Goal: Communication & Community: Share content

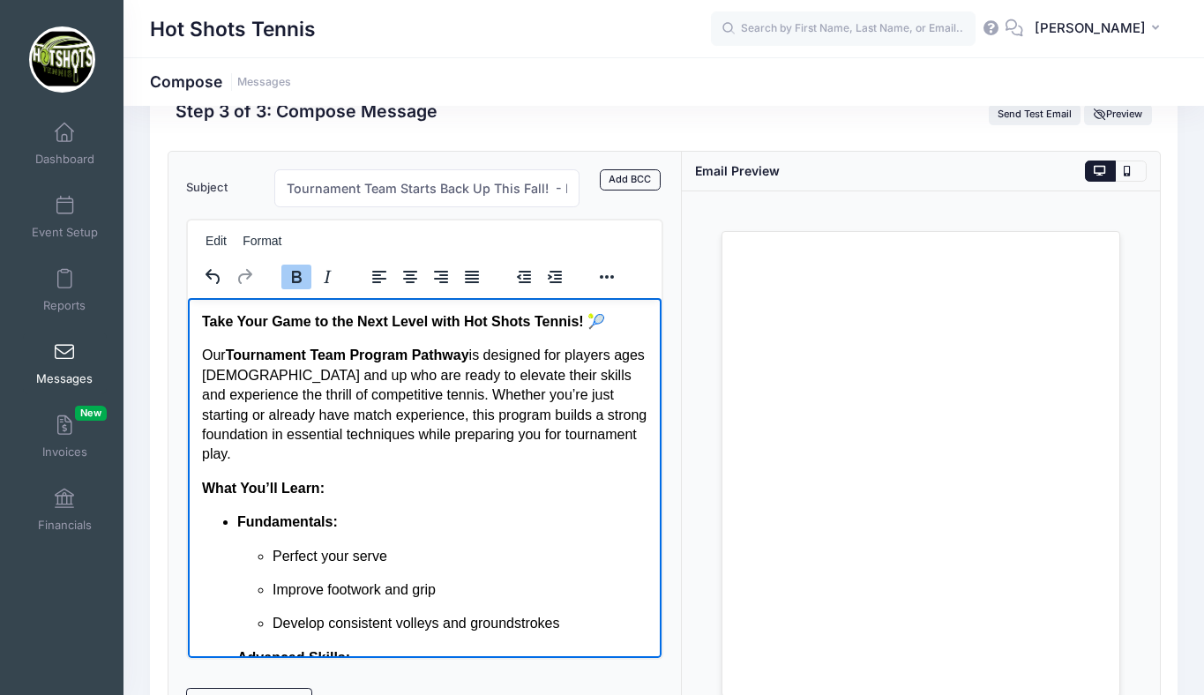
scroll to position [763, 0]
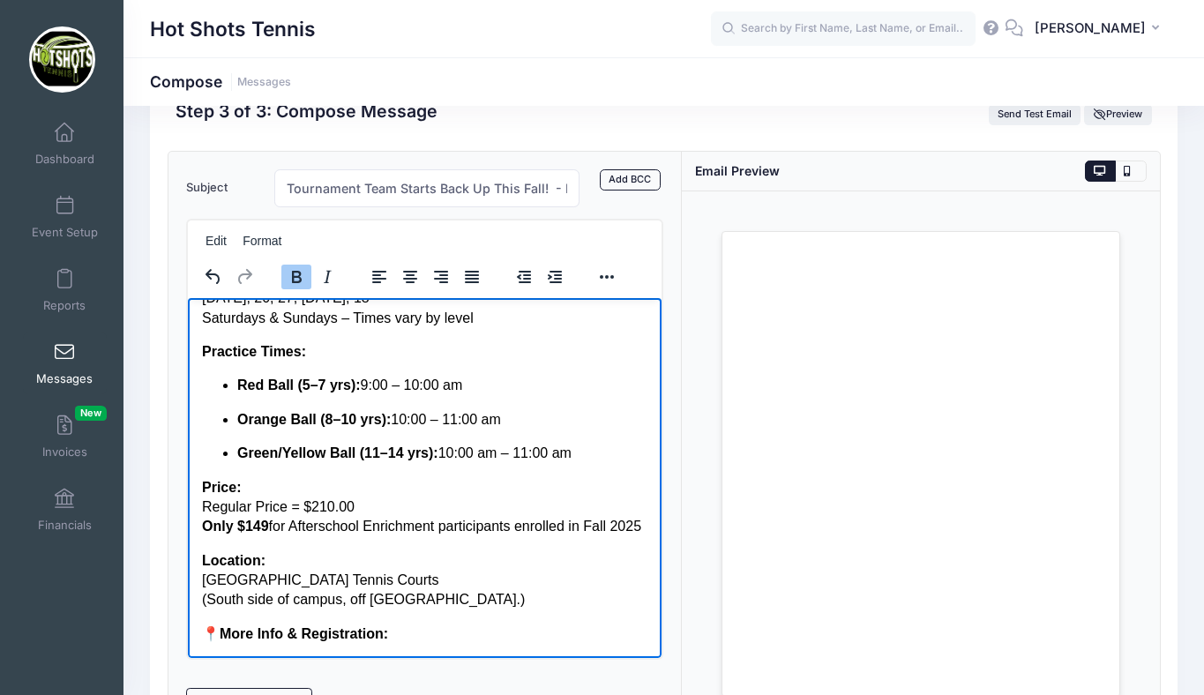
click at [590, 477] on p "Price: Regular Price = $210.00 Only $149 for Afterschool Enrichment participant…" at bounding box center [424, 506] width 446 height 59
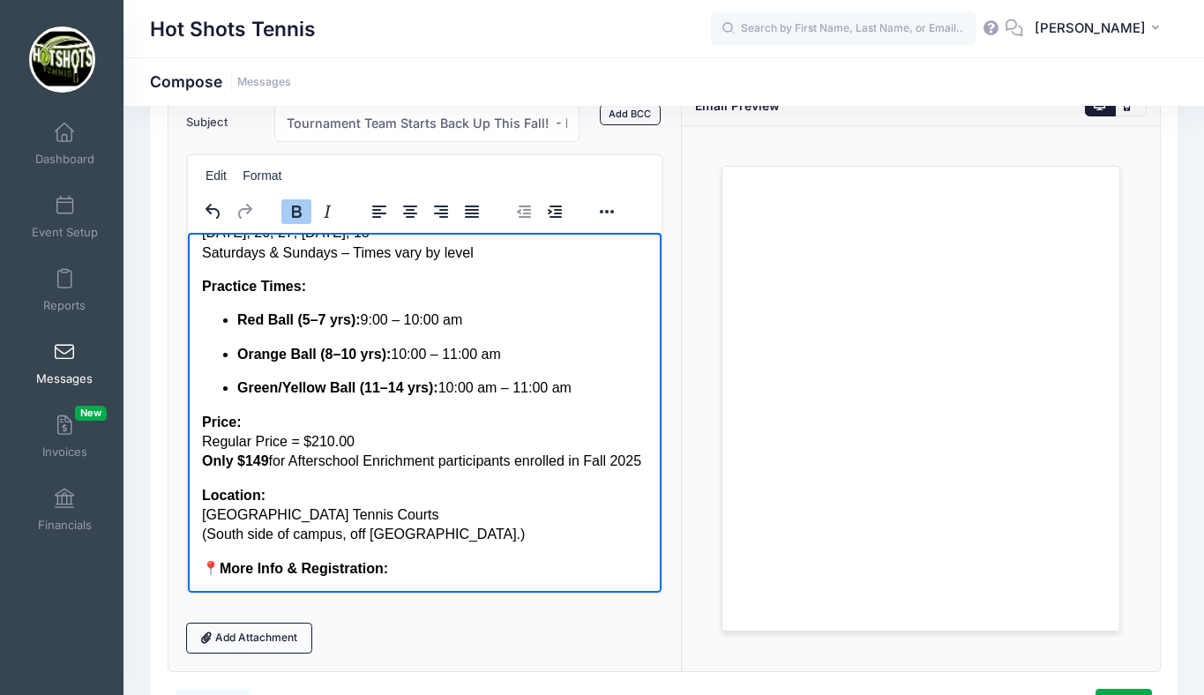
scroll to position [146, 0]
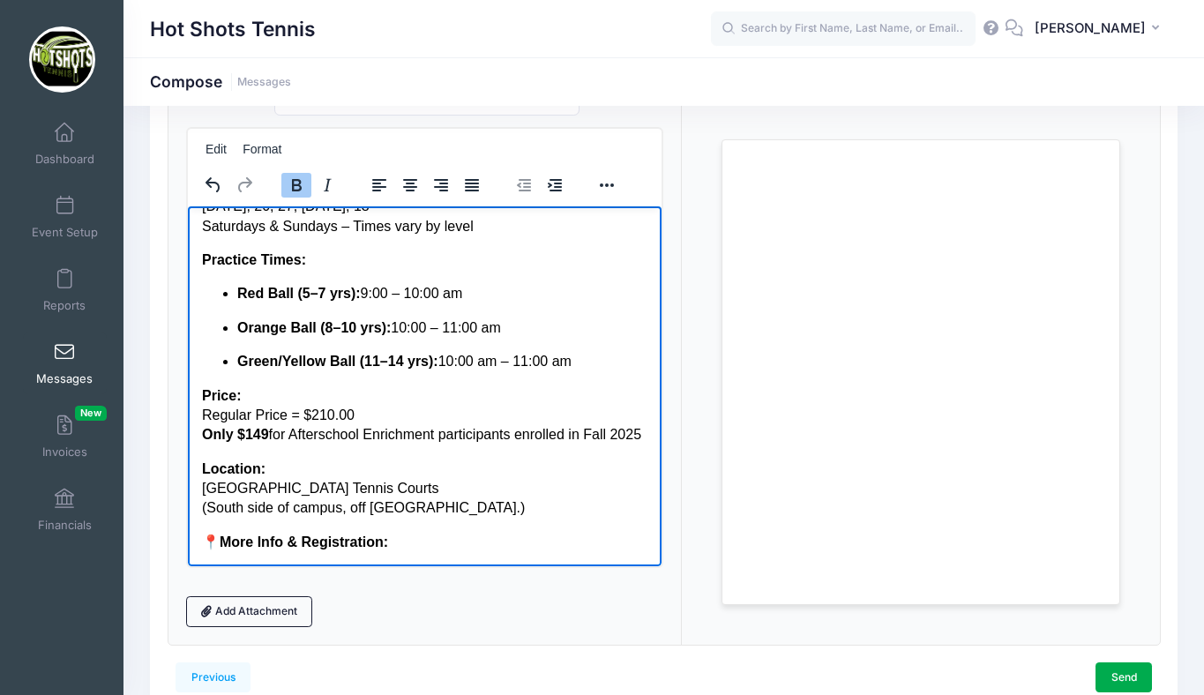
click at [423, 540] on p "📍 More Info & Registration:" at bounding box center [424, 541] width 446 height 19
drag, startPoint x: 392, startPoint y: 542, endPoint x: 654, endPoint y: 540, distance: 262.0
click at [654, 540] on html "Take Your Game to the Next Level with Hot Shots Tennis! 🎾 Our Tournament Team P…" at bounding box center [424, 3] width 475 height 1123
click at [600, 176] on button "Reveal or hide additional toolbar items" at bounding box center [607, 185] width 30 height 25
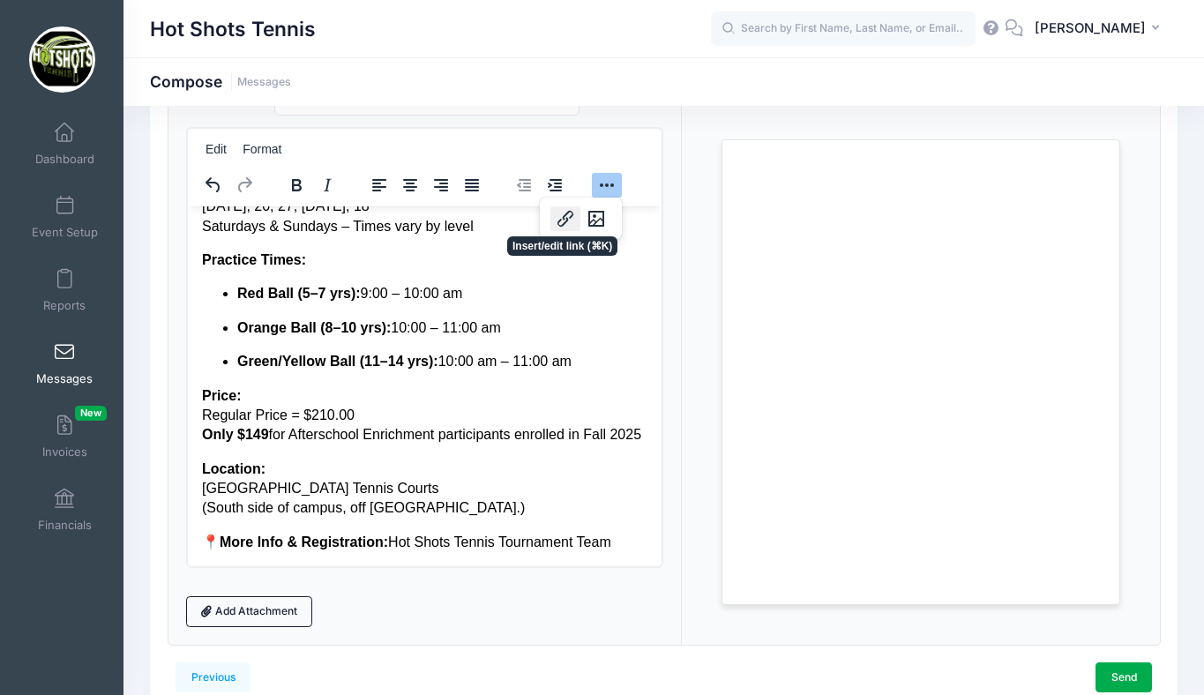
click at [560, 214] on button "Insert/edit link" at bounding box center [566, 218] width 30 height 25
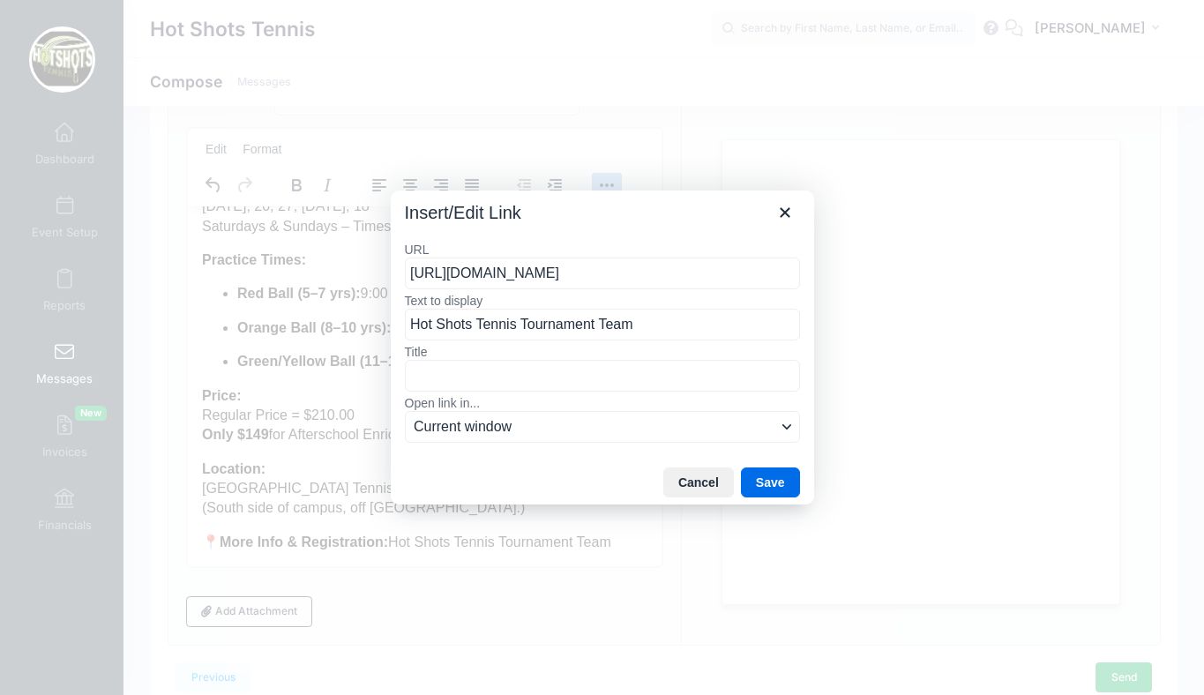
scroll to position [0, 81]
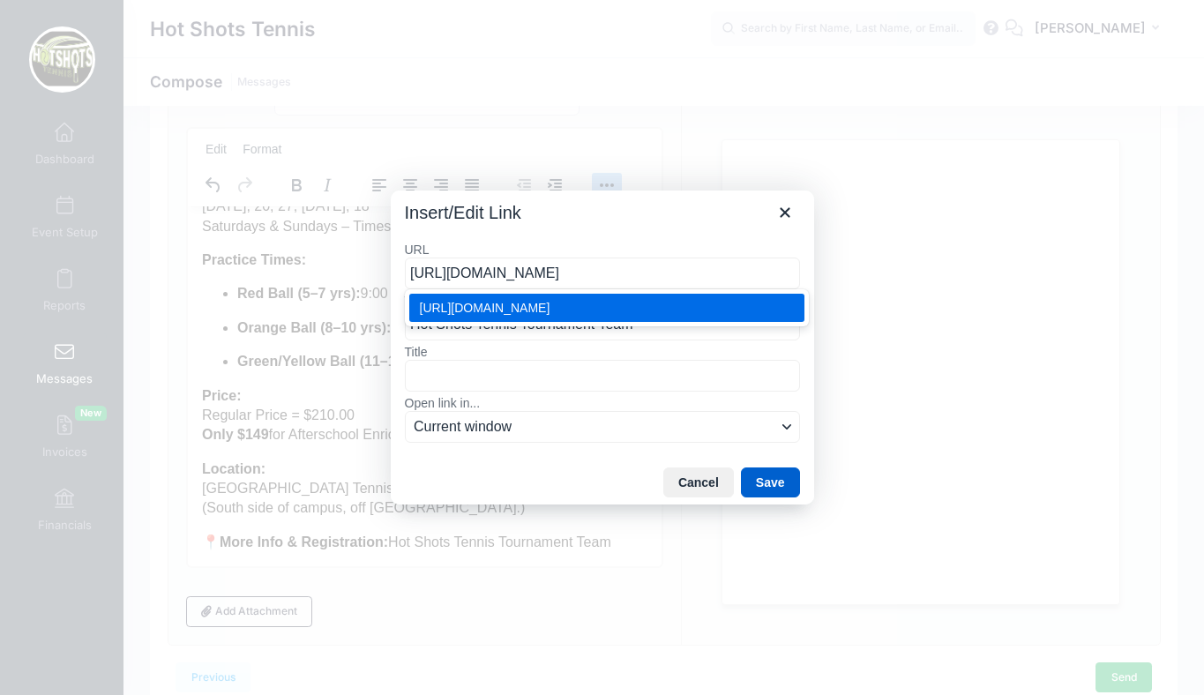
type input "https://portal.campnetwork.com/Register/Register.php?camp_id=397395"
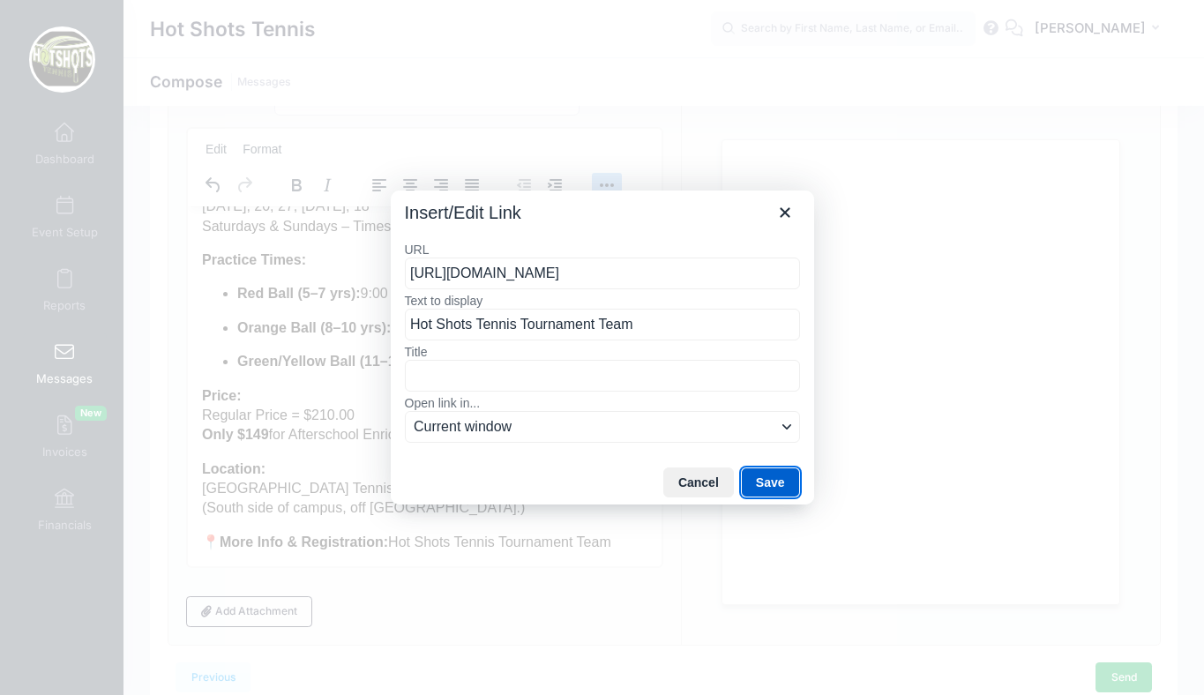
click at [768, 481] on button "Save" at bounding box center [770, 483] width 59 height 30
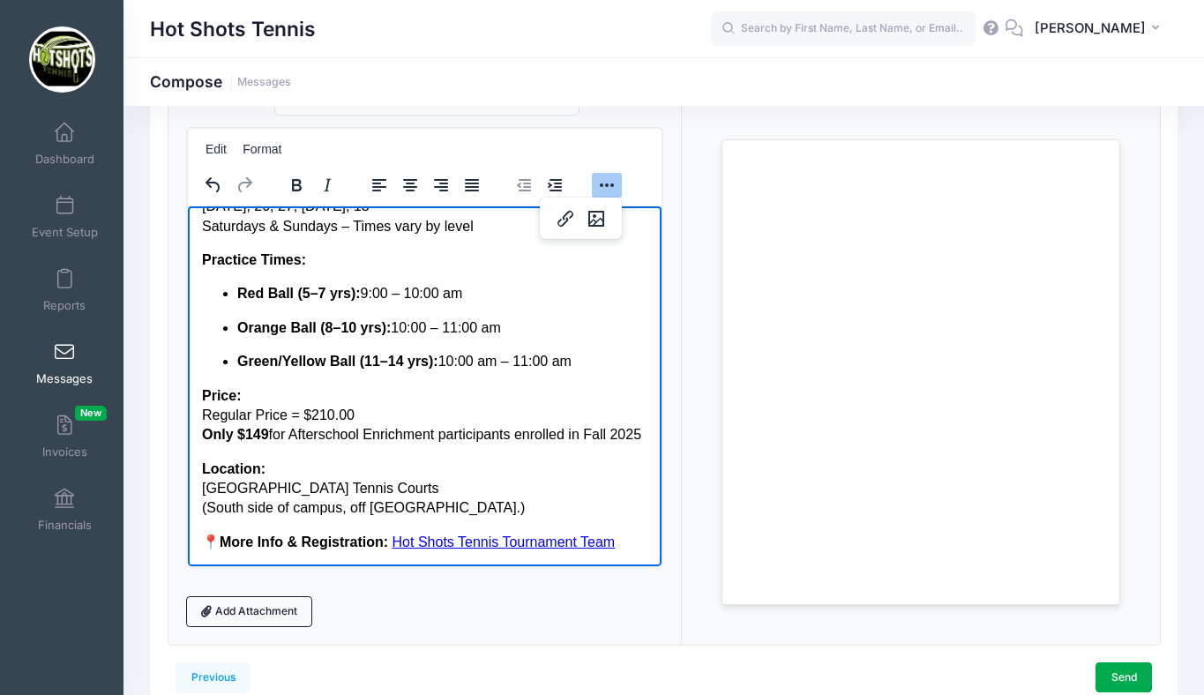
scroll to position [233, 0]
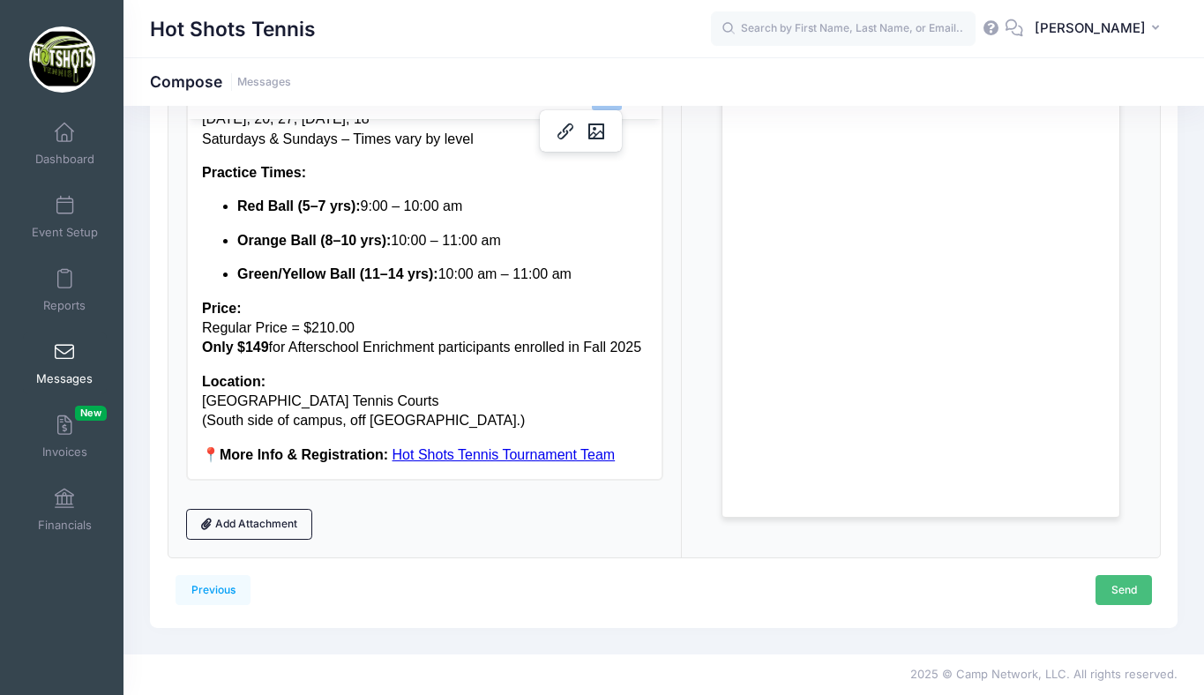
click at [1120, 589] on link "Send" at bounding box center [1124, 590] width 56 height 30
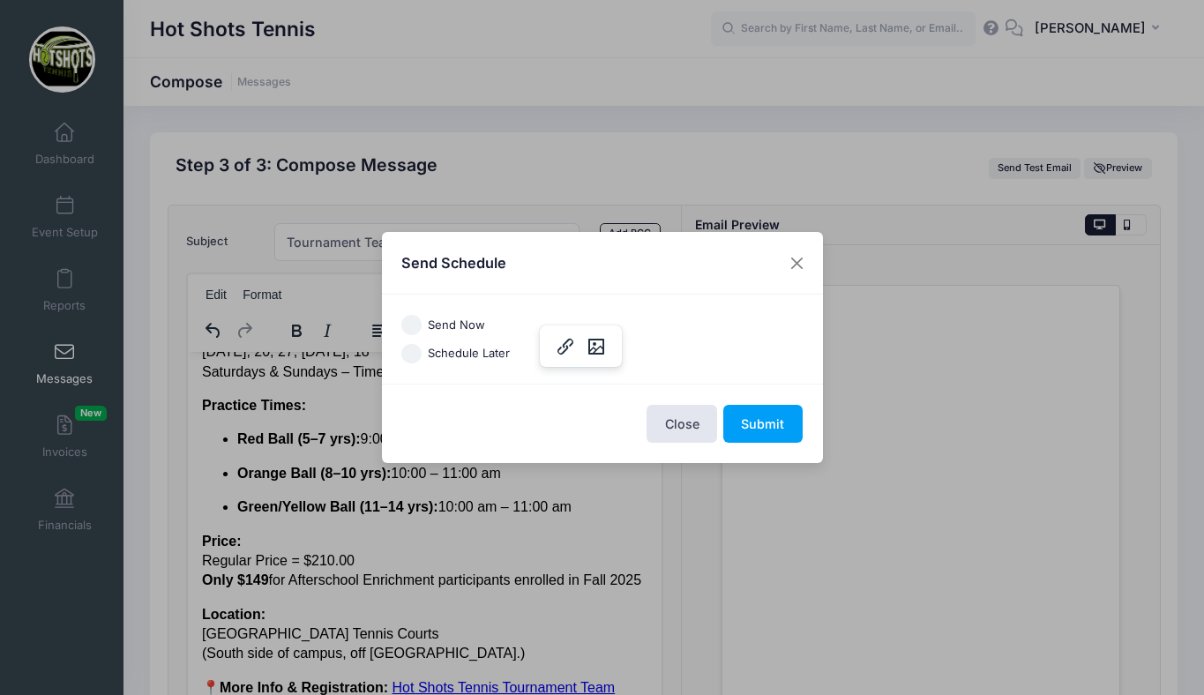
click at [413, 325] on input "Send Now" at bounding box center [411, 325] width 20 height 20
radio input "true"
click at [770, 428] on button "Submit" at bounding box center [762, 424] width 79 height 38
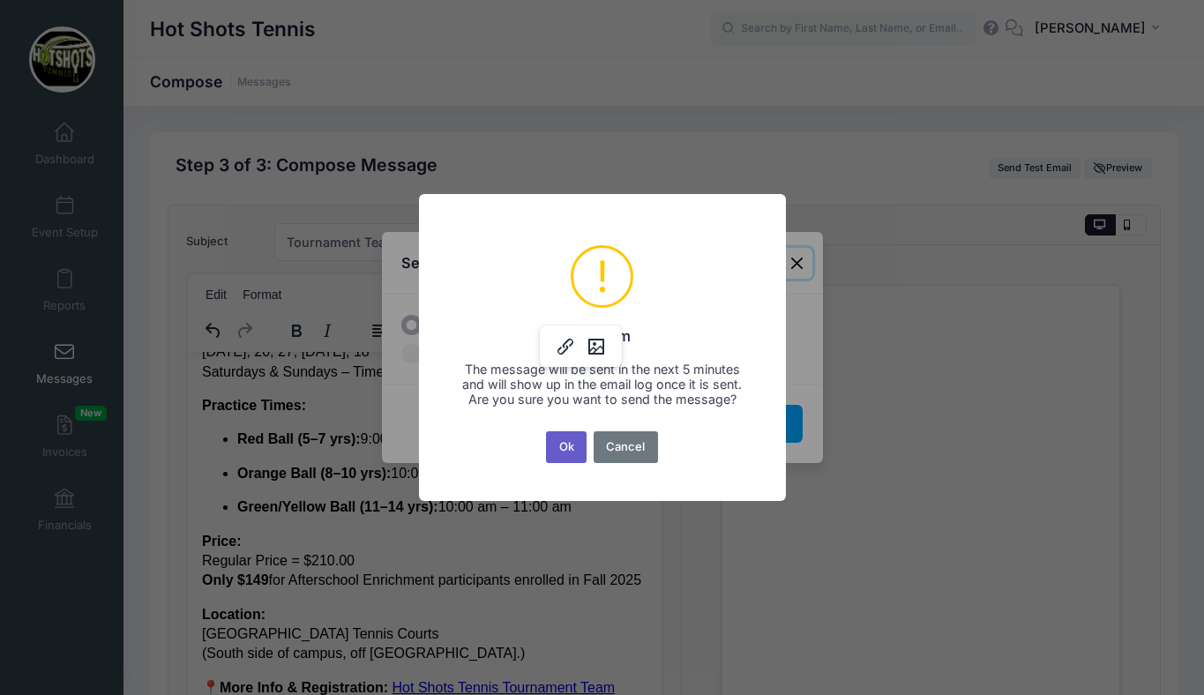
click at [570, 453] on button "Ok" at bounding box center [566, 447] width 41 height 32
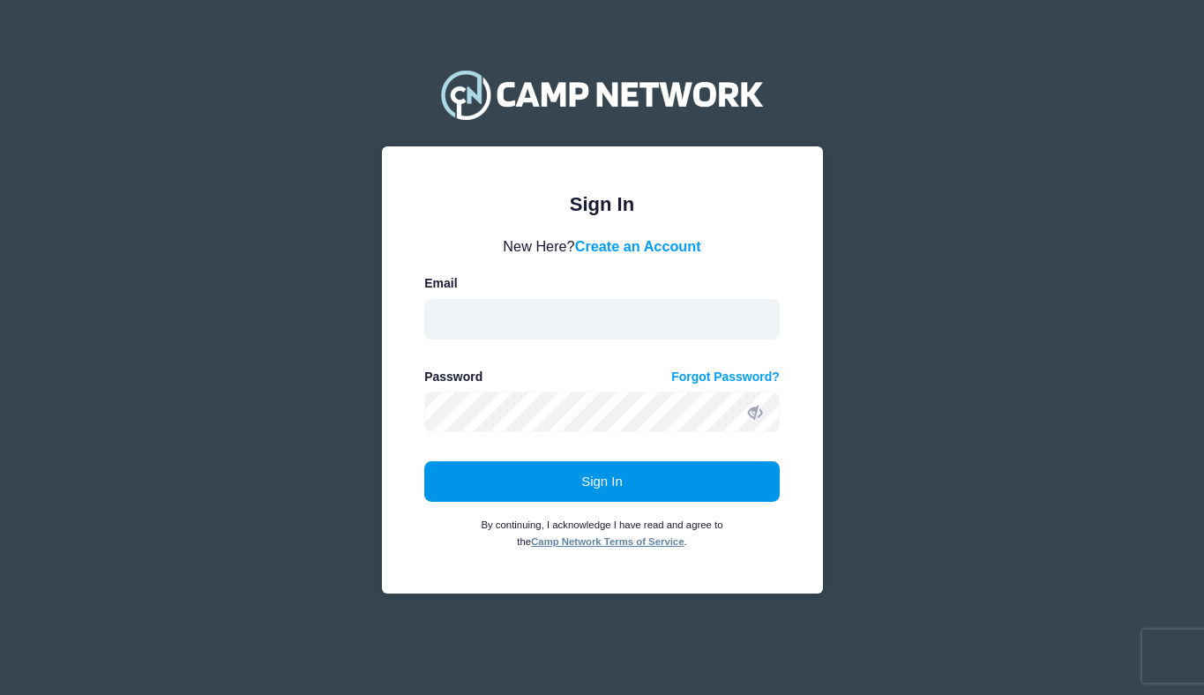
type input "[EMAIL_ADDRESS][DOMAIN_NAME]"
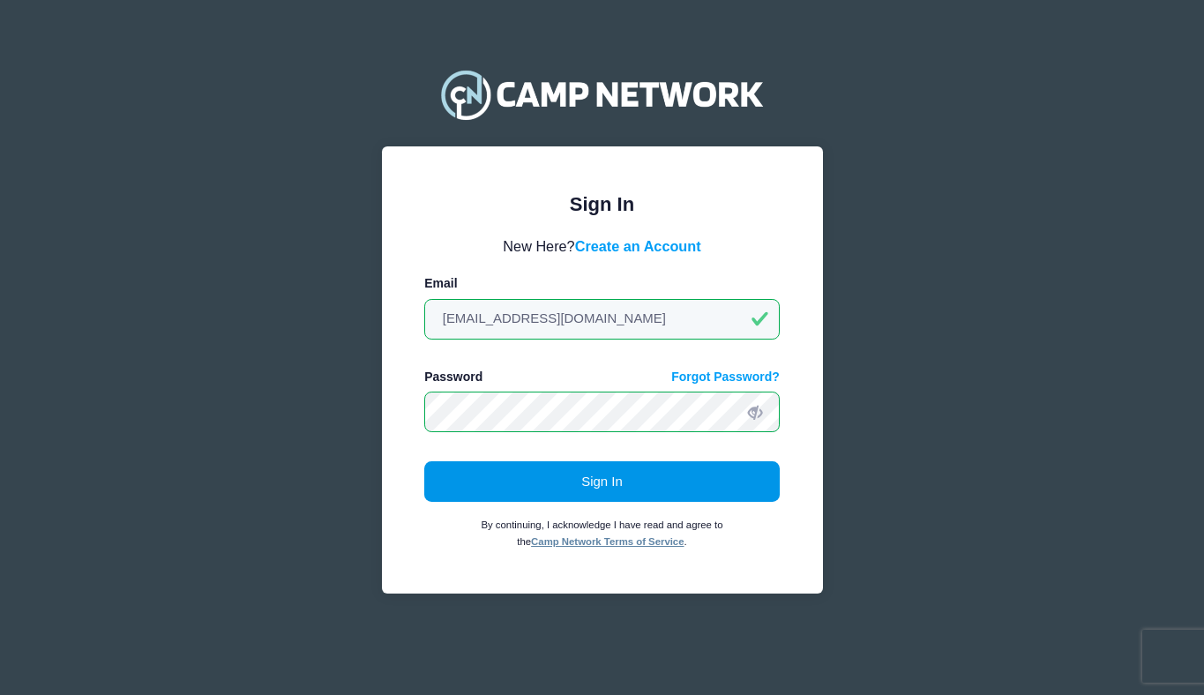
click at [599, 481] on button "Sign In" at bounding box center [602, 481] width 356 height 41
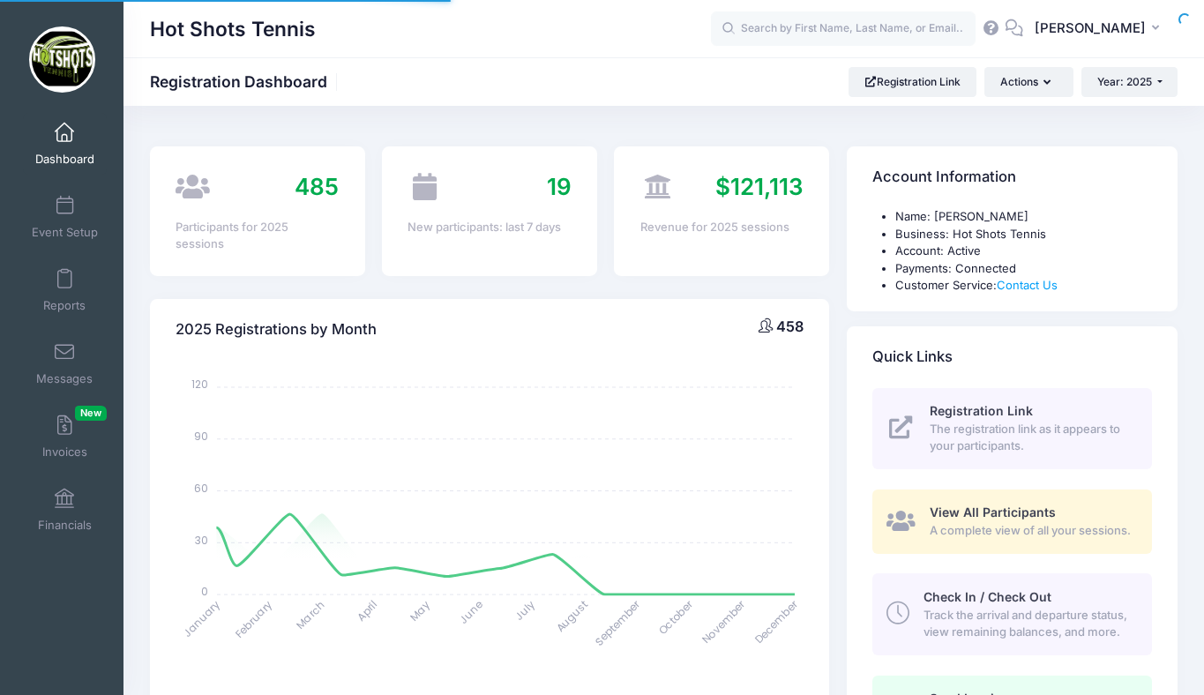
select select
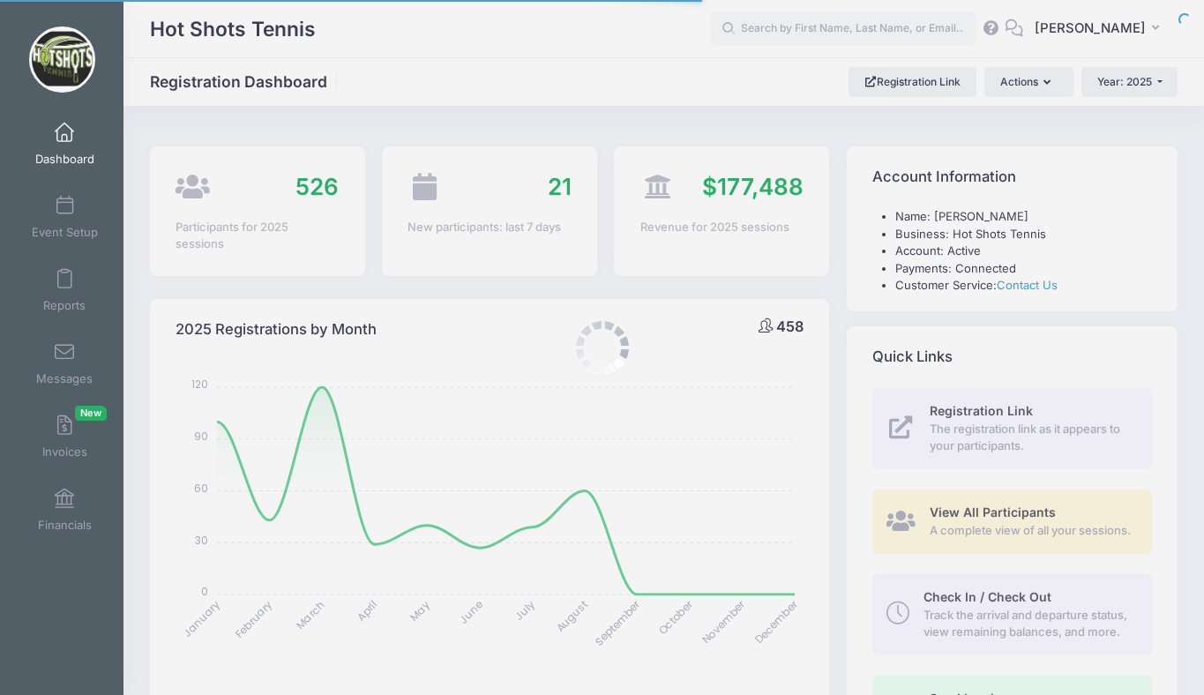
click at [906, 84] on div at bounding box center [602, 347] width 1204 height 695
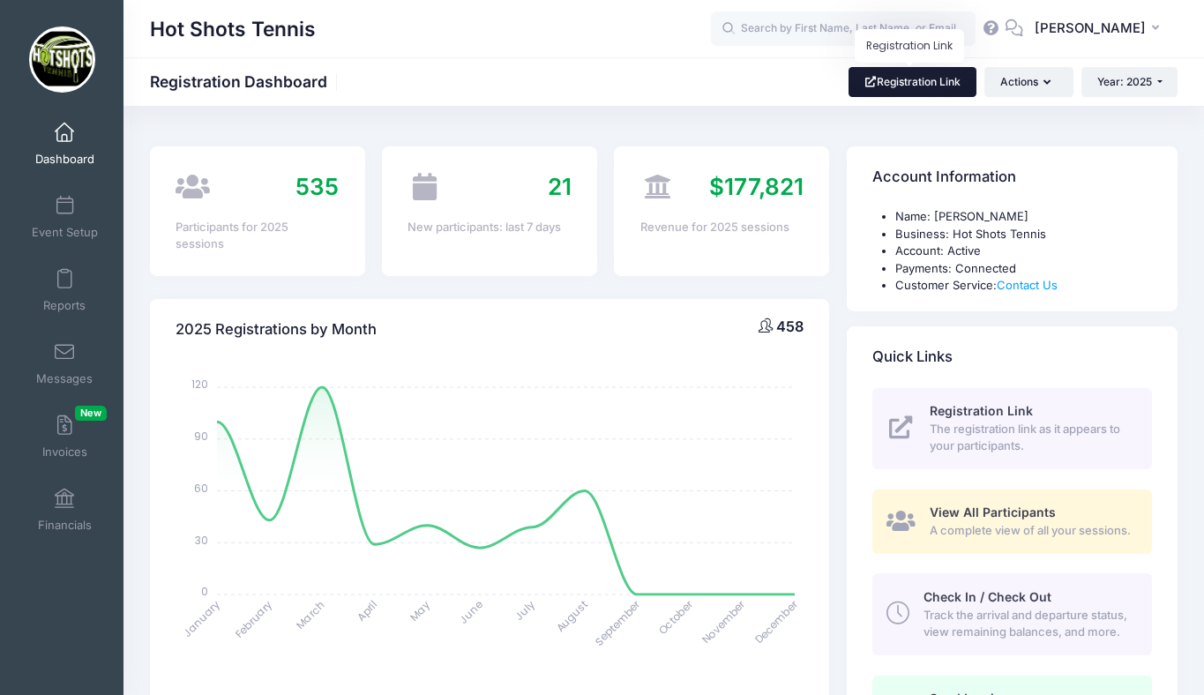
click at [884, 72] on link "Registration Link" at bounding box center [913, 82] width 128 height 30
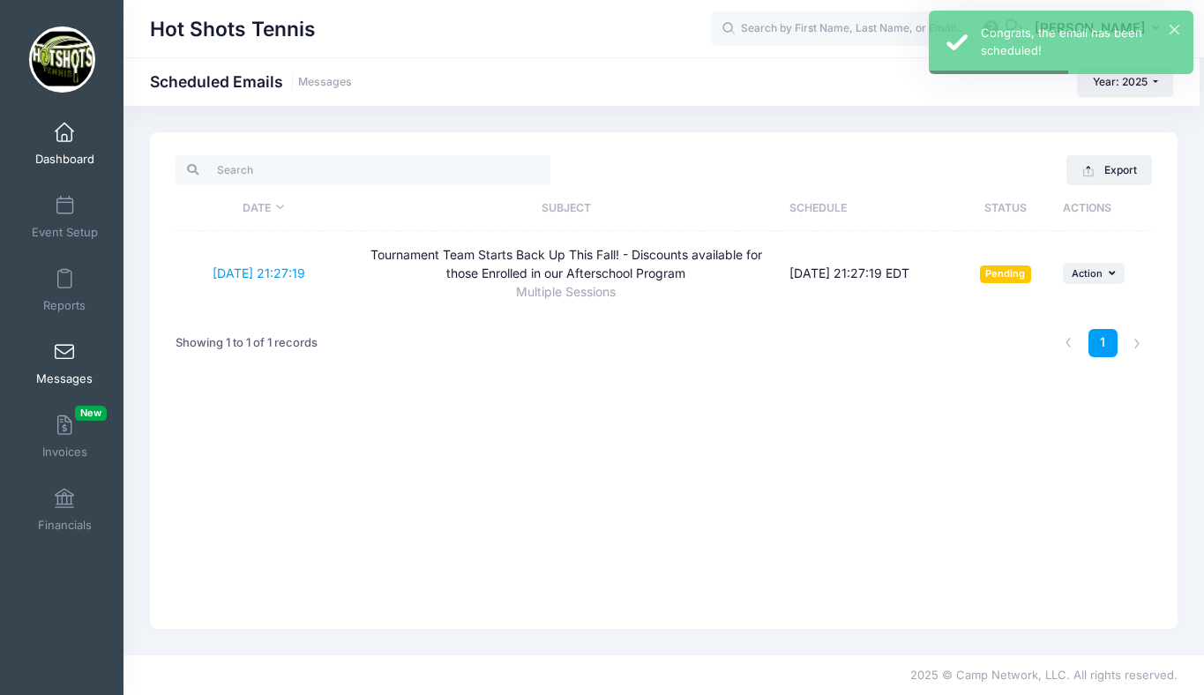
click at [64, 136] on span at bounding box center [64, 133] width 0 height 19
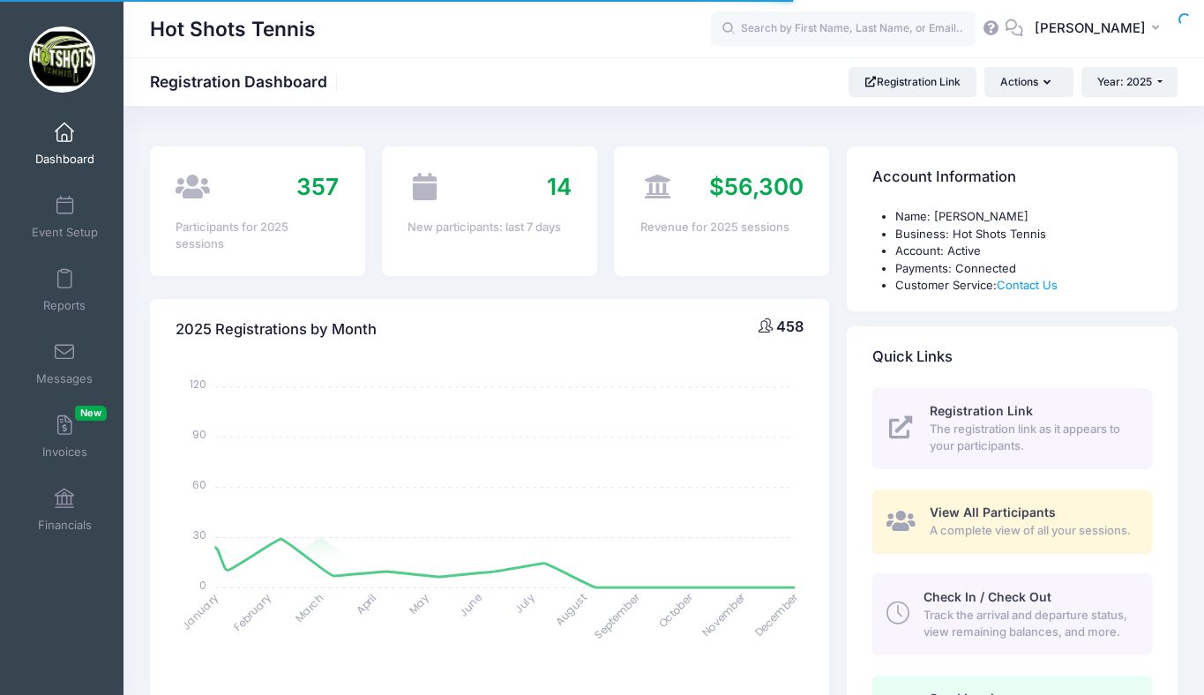
select select
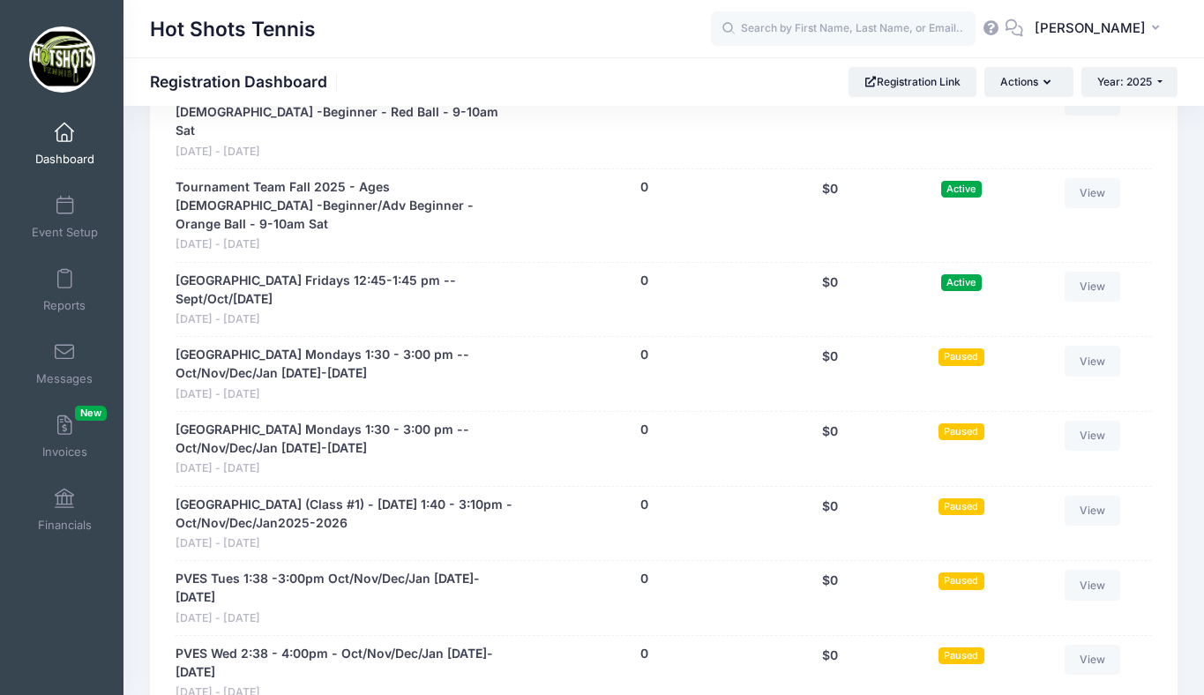
scroll to position [4259, 0]
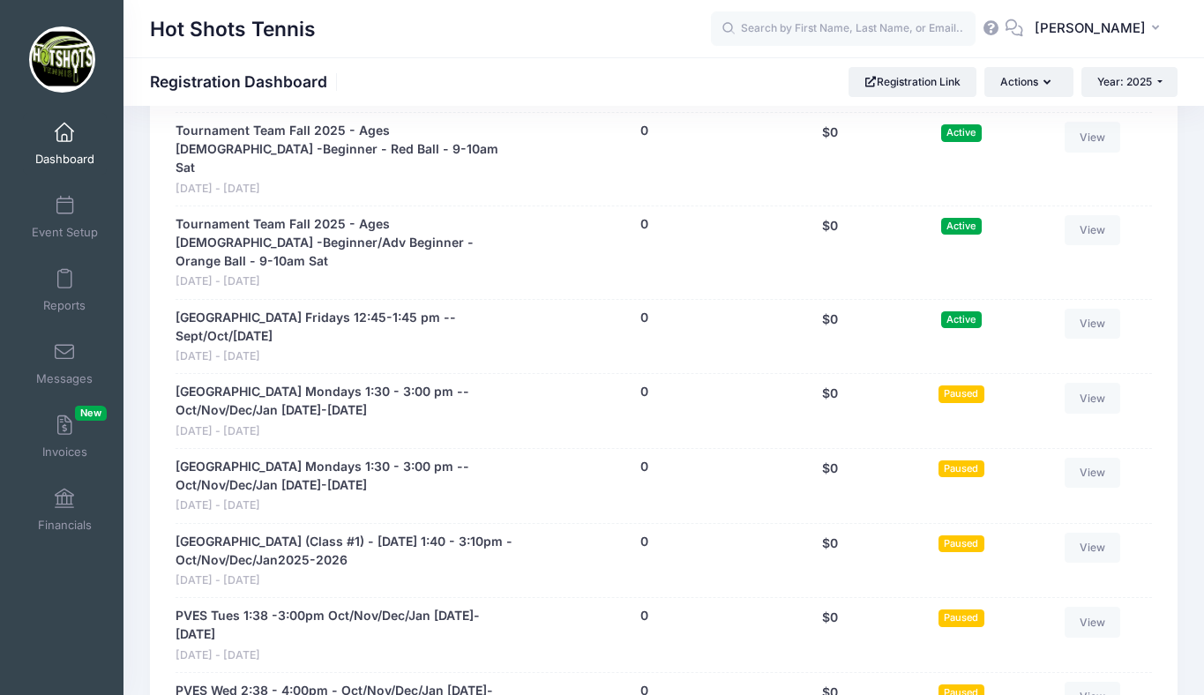
click at [64, 138] on span at bounding box center [64, 133] width 0 height 19
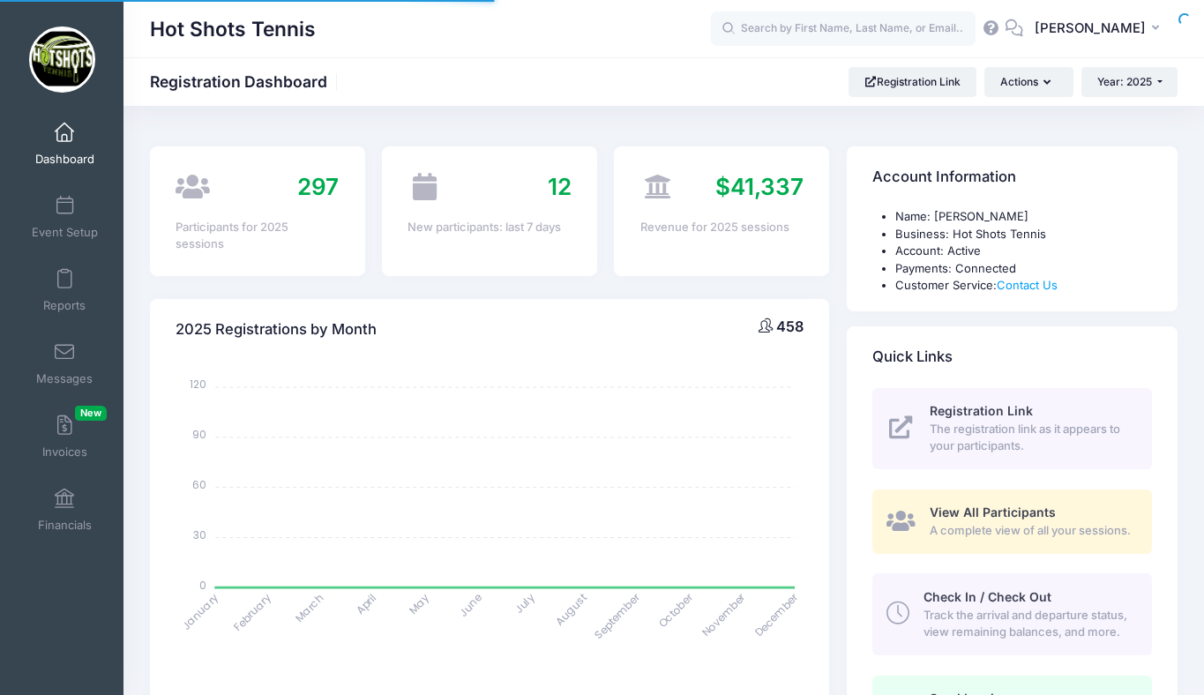
select select
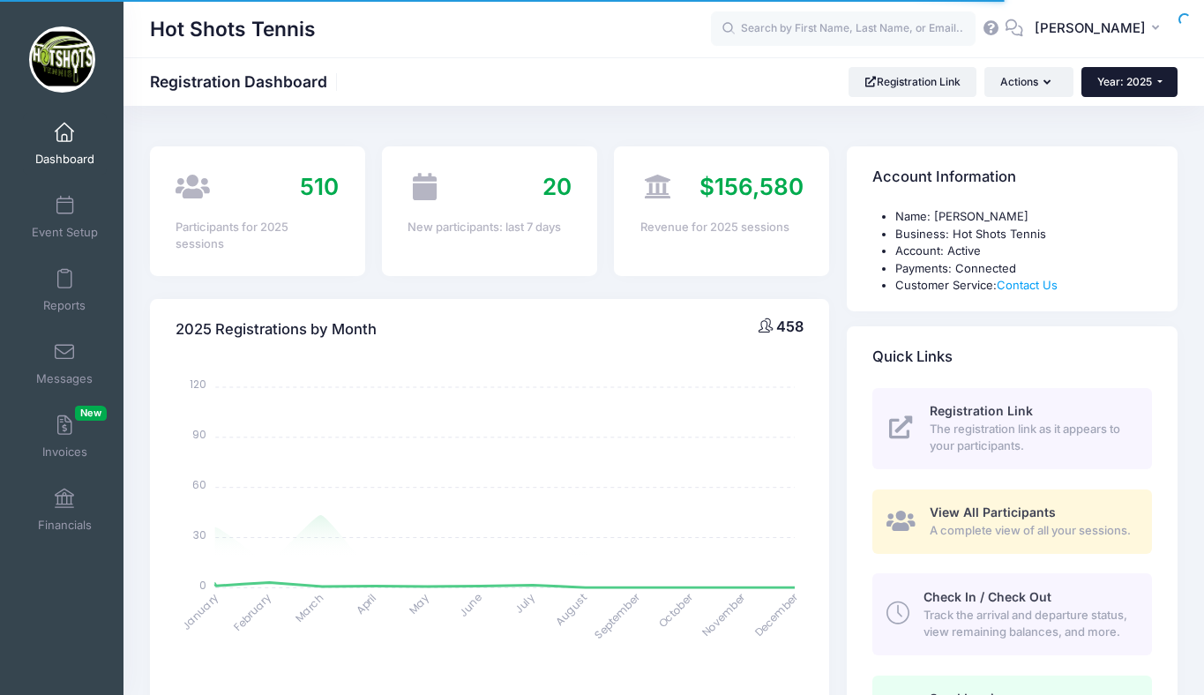
click at [1120, 80] on span "Year: 2025" at bounding box center [1125, 81] width 55 height 13
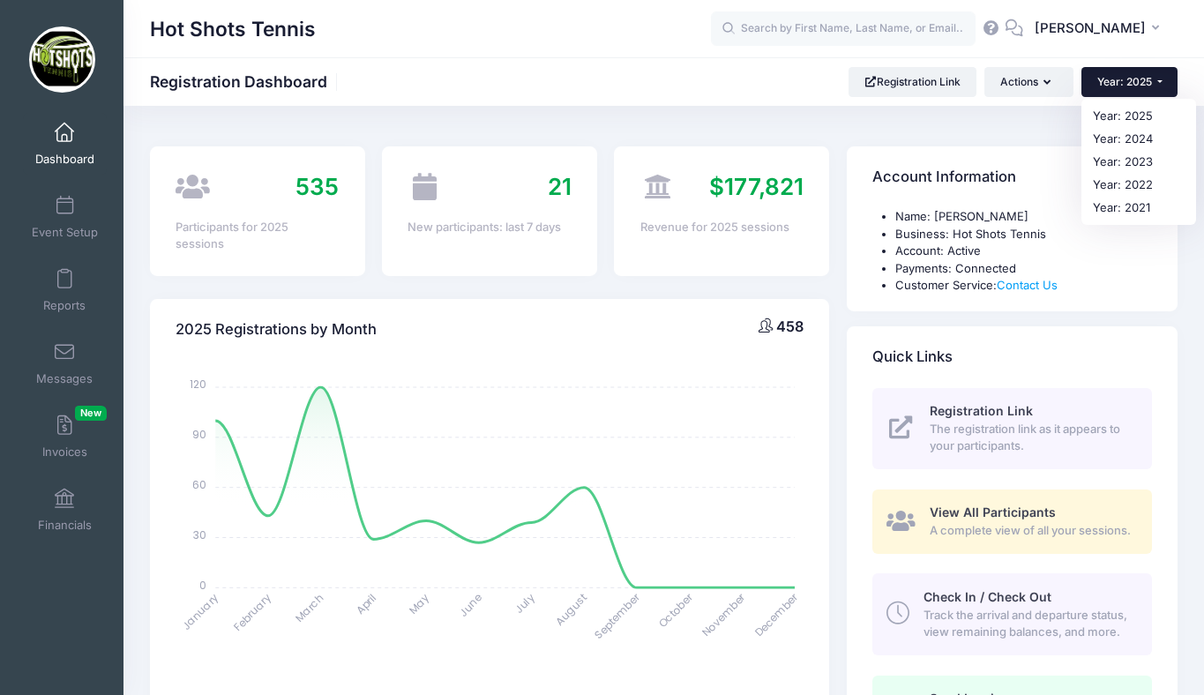
click at [1120, 80] on span "Year: 2025" at bounding box center [1125, 81] width 55 height 13
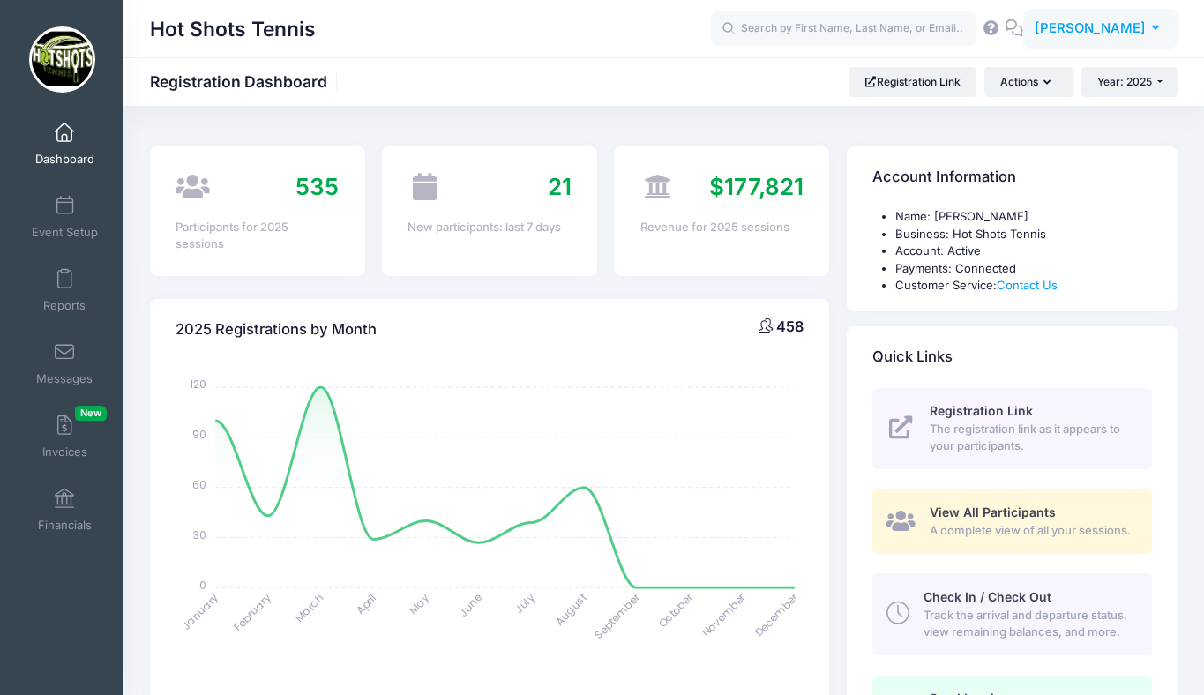
click at [1110, 34] on span "[PERSON_NAME]" at bounding box center [1090, 28] width 111 height 19
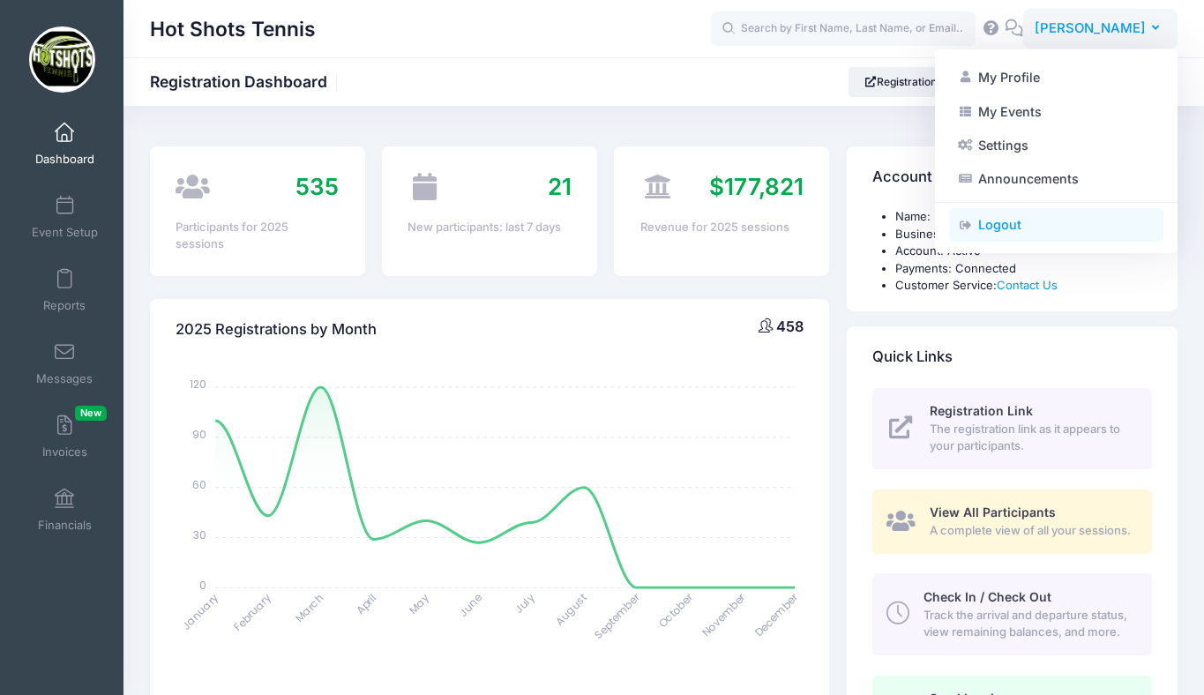
click at [992, 226] on link "Logout" at bounding box center [1056, 225] width 214 height 34
